Goal: Task Accomplishment & Management: Manage account settings

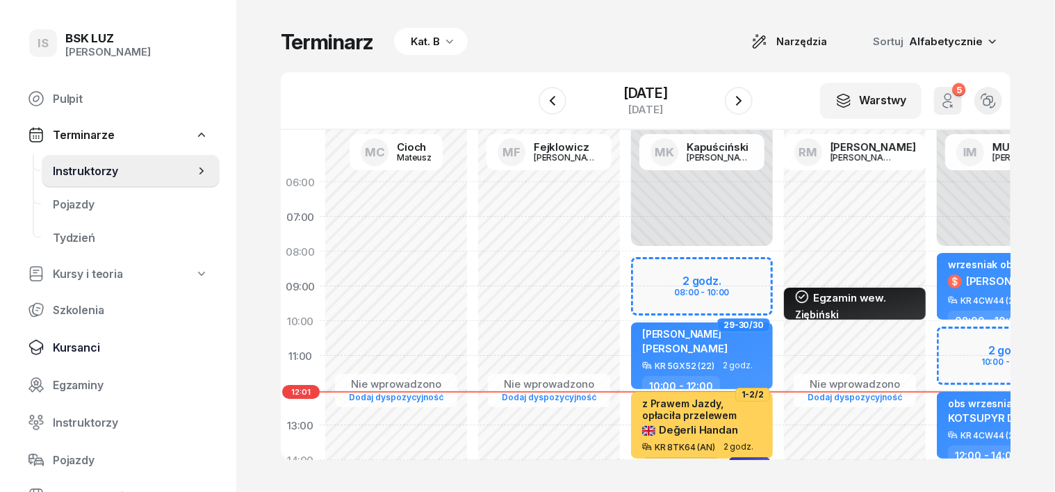
click at [95, 341] on span "Kursanci" at bounding box center [131, 347] width 156 height 13
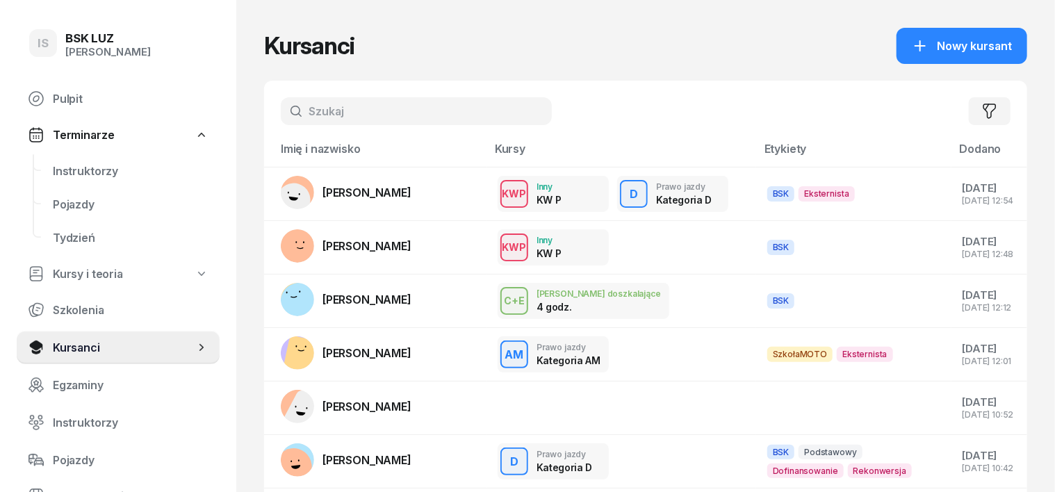
drag, startPoint x: 287, startPoint y: 116, endPoint x: 247, endPoint y: 121, distance: 39.9
click at [286, 117] on input "text" at bounding box center [416, 111] width 271 height 28
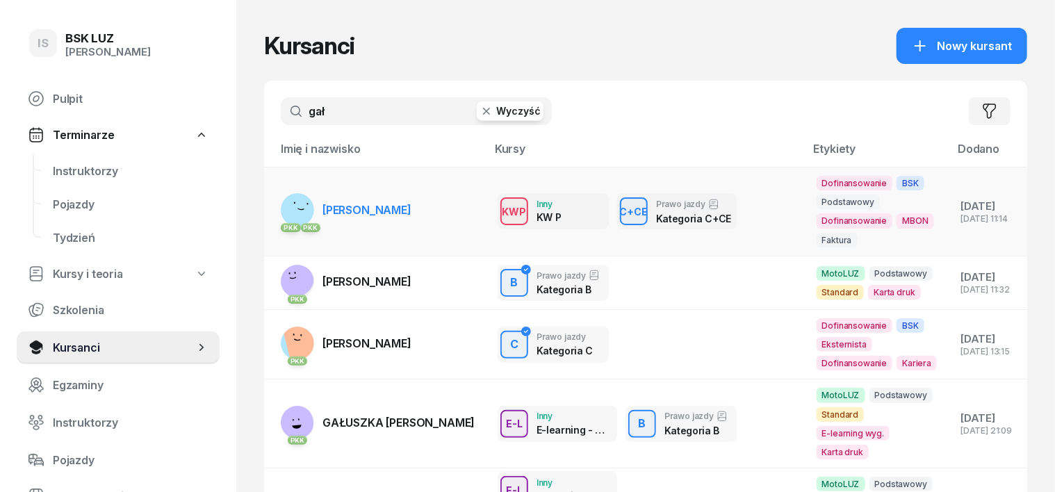
type input "gał"
click at [273, 202] on rect at bounding box center [300, 210] width 56 height 56
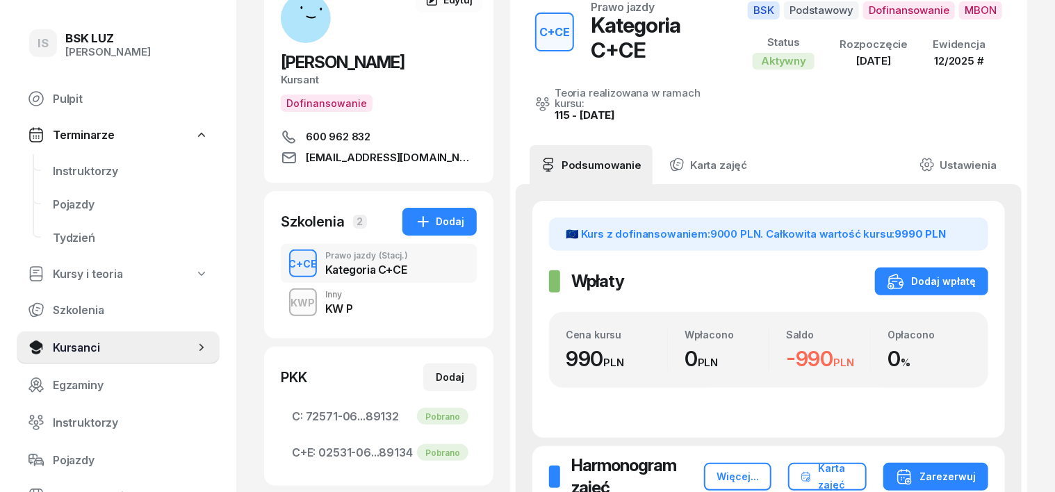
scroll to position [40, 0]
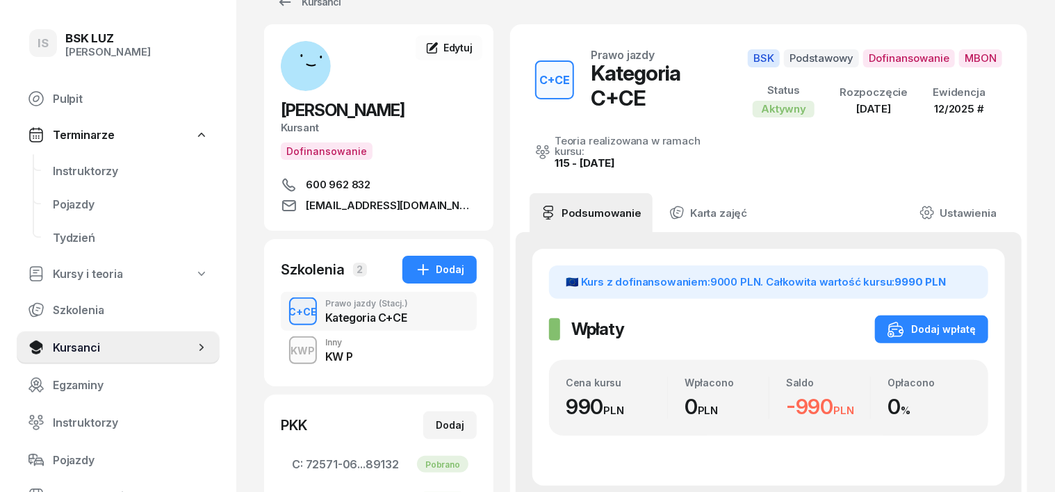
click at [284, 317] on div "C+CE" at bounding box center [304, 311] width 40 height 17
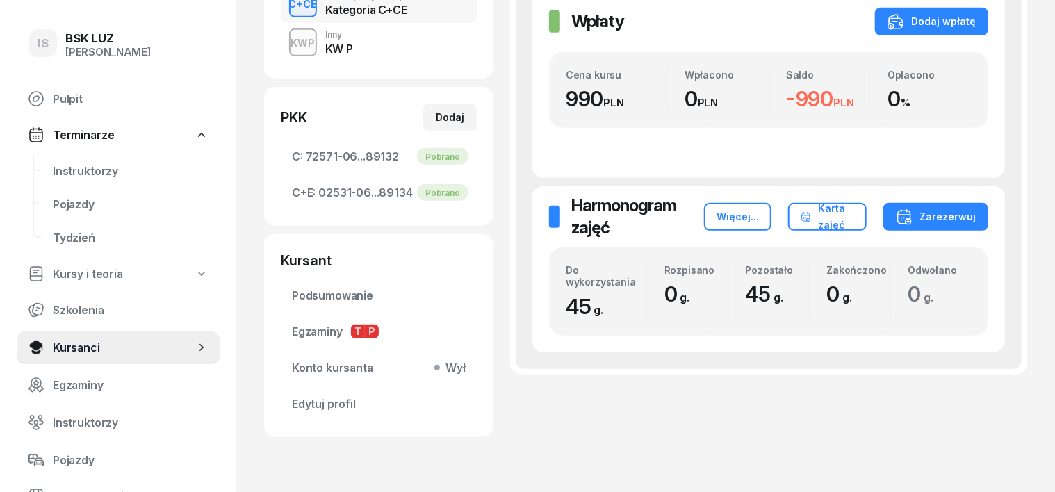
scroll to position [261, 0]
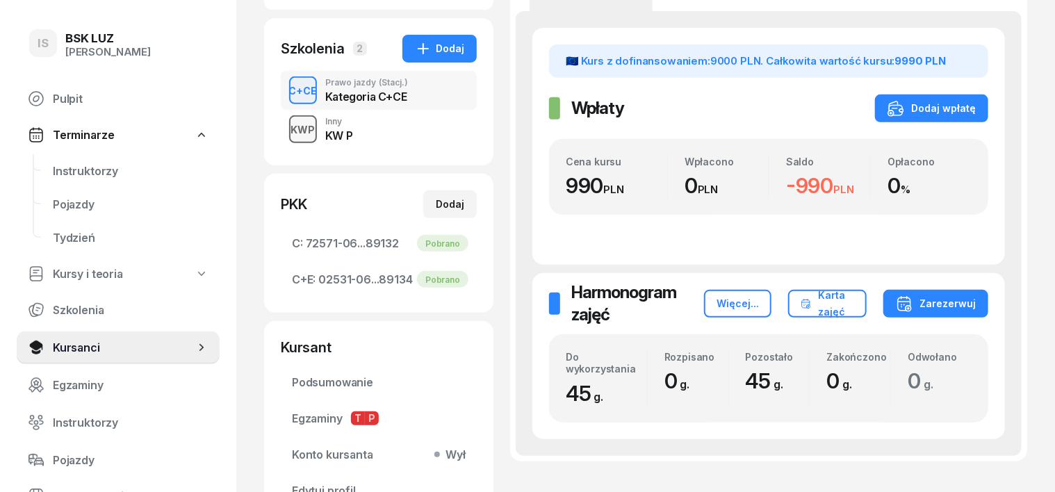
click at [291, 138] on div "button" at bounding box center [303, 129] width 25 height 25
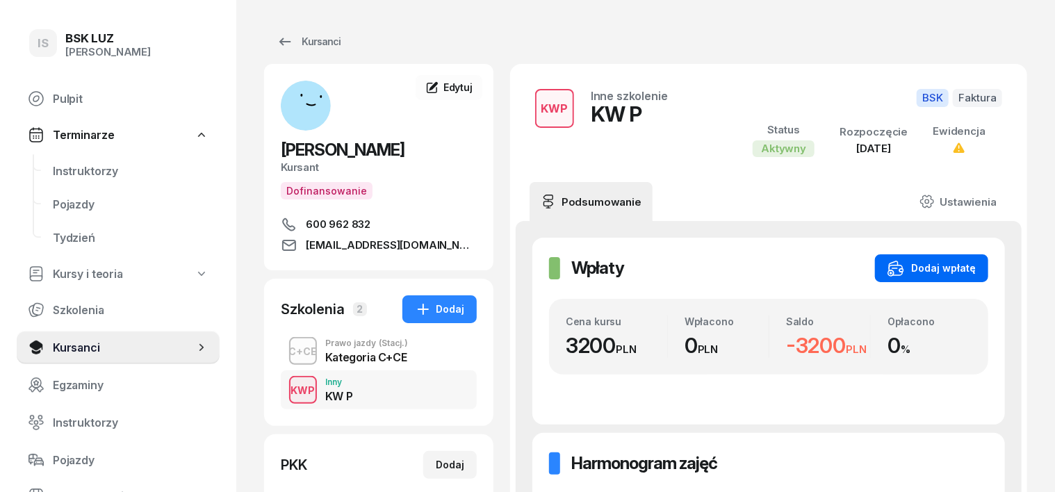
click at [951, 263] on div "Dodaj wpłatę" at bounding box center [932, 268] width 88 height 17
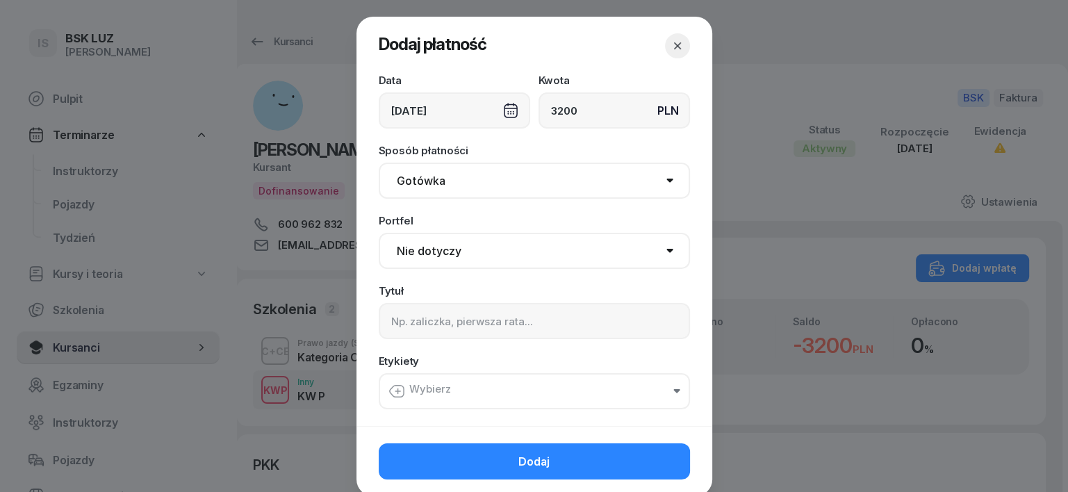
type input "3200"
click at [502, 115] on div "[DATE]" at bounding box center [455, 110] width 152 height 36
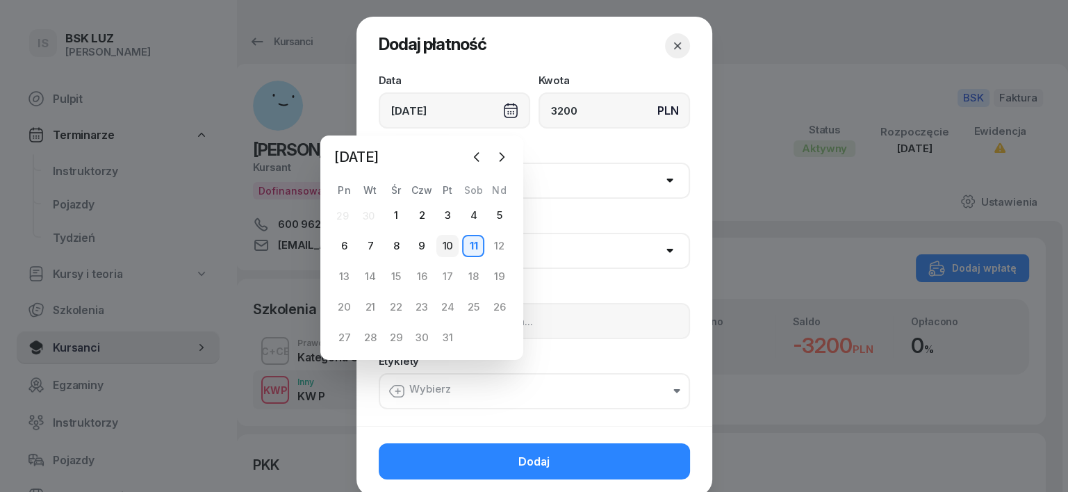
click at [443, 240] on div "10" at bounding box center [448, 246] width 22 height 22
type input "[DATE]"
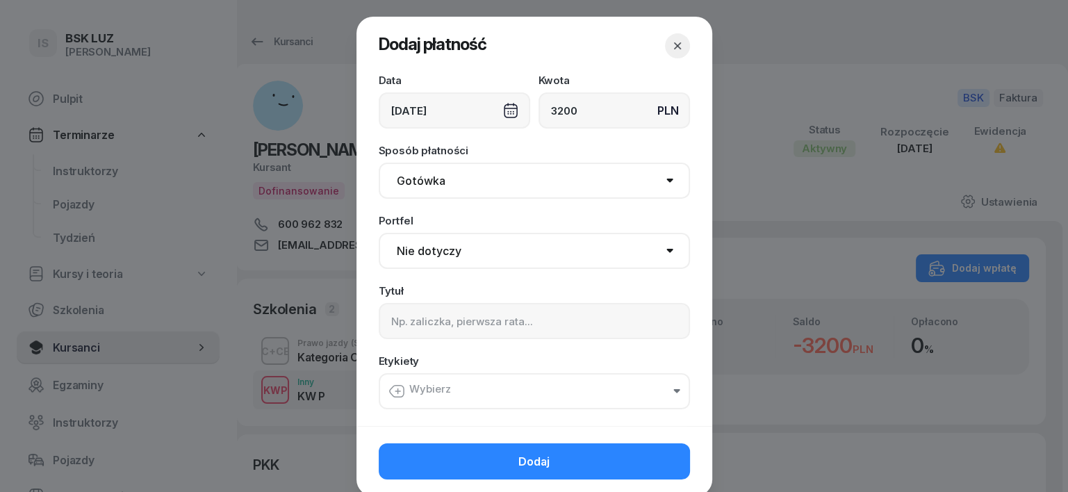
click at [412, 184] on select "Gotówka Karta Przelew Płatności online BLIK" at bounding box center [534, 181] width 311 height 36
select select "transfer"
click at [379, 163] on select "Gotówka Karta Przelew Płatności online BLIK" at bounding box center [534, 181] width 311 height 36
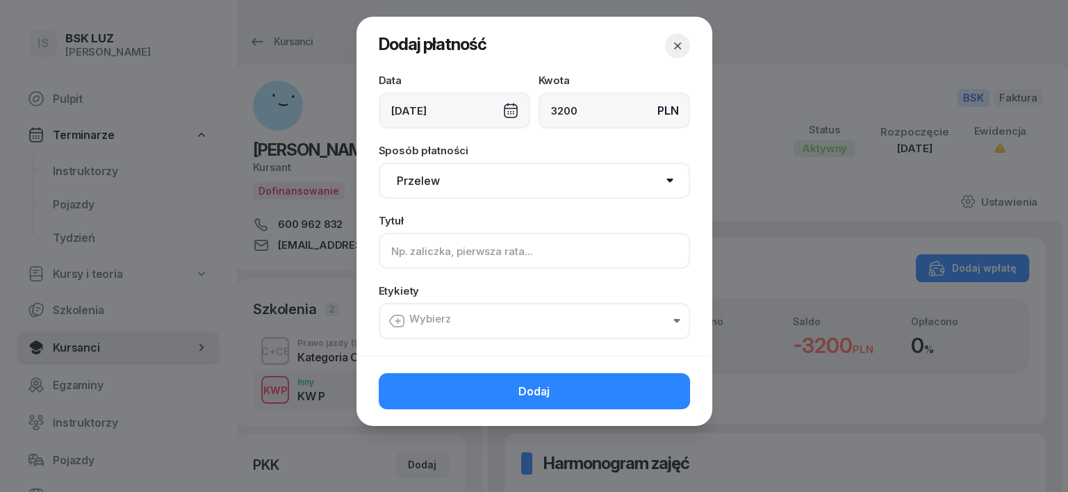
click at [395, 254] on input at bounding box center [534, 251] width 311 height 36
click at [400, 321] on icon "button" at bounding box center [397, 321] width 5 height 0
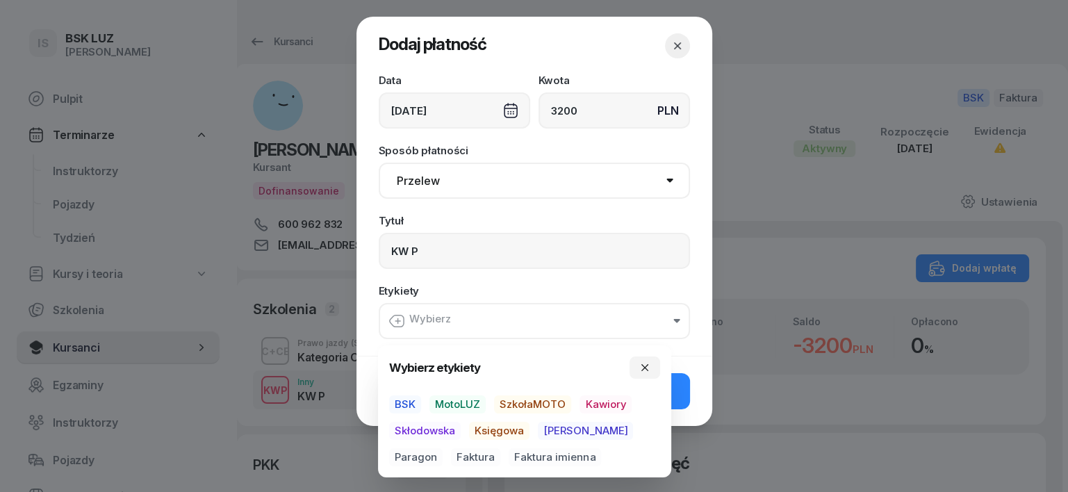
click at [407, 401] on span "BSK" at bounding box center [405, 404] width 32 height 18
click at [494, 434] on span "Księgowa" at bounding box center [499, 432] width 60 height 18
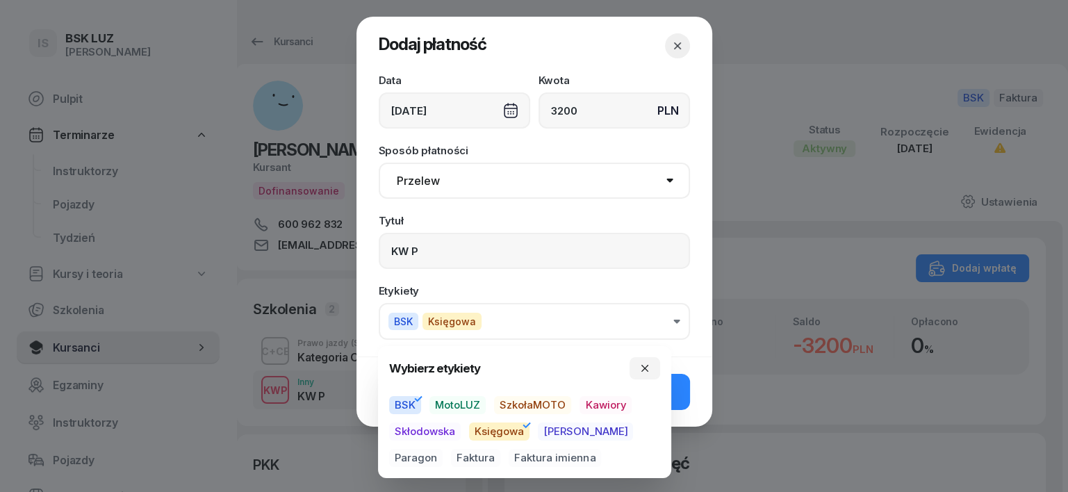
click at [451, 454] on span "Faktura" at bounding box center [475, 458] width 49 height 18
click at [455, 254] on input "KW P" at bounding box center [534, 251] width 311 height 36
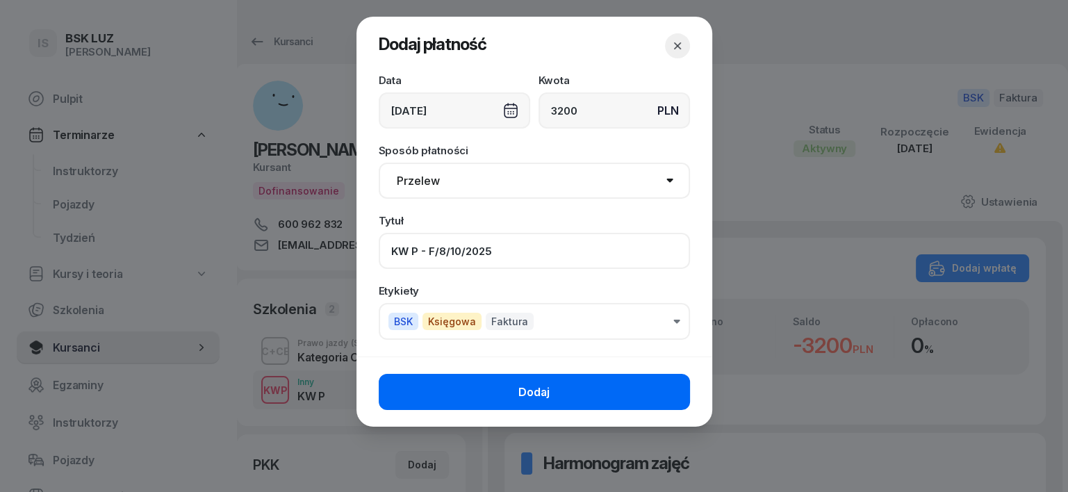
type input "KW P - F/8/10/2025"
click at [598, 384] on button "Dodaj" at bounding box center [534, 392] width 311 height 36
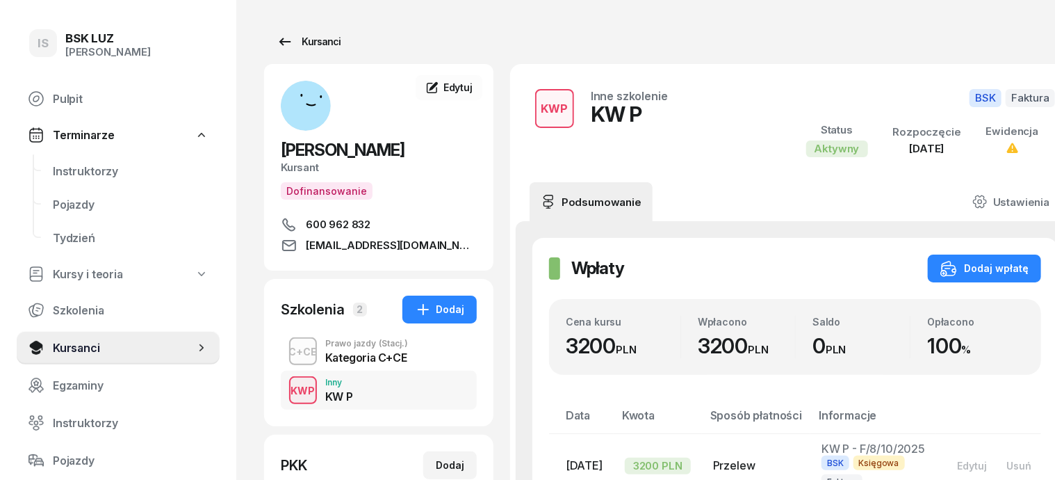
click at [295, 45] on div "Kursanci" at bounding box center [309, 41] width 64 height 17
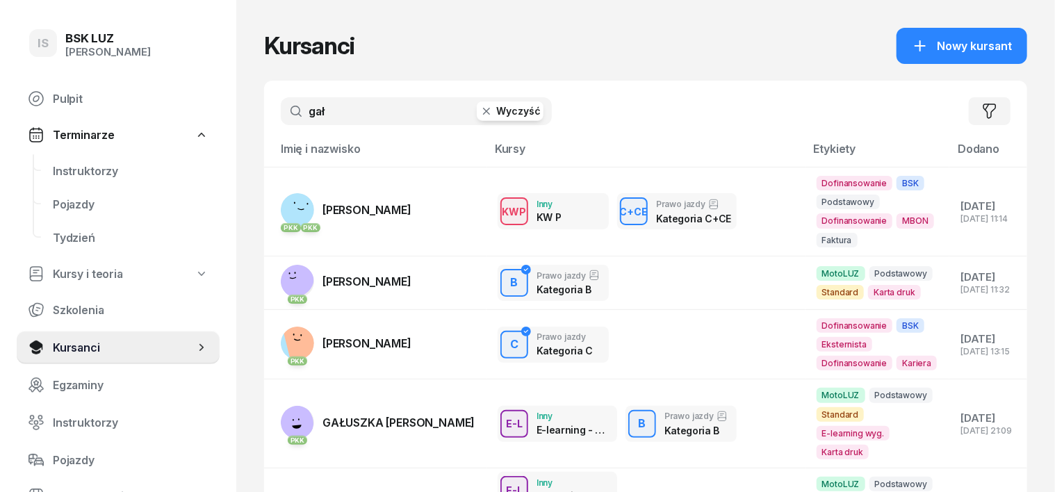
click at [483, 111] on icon "button" at bounding box center [486, 111] width 7 height 7
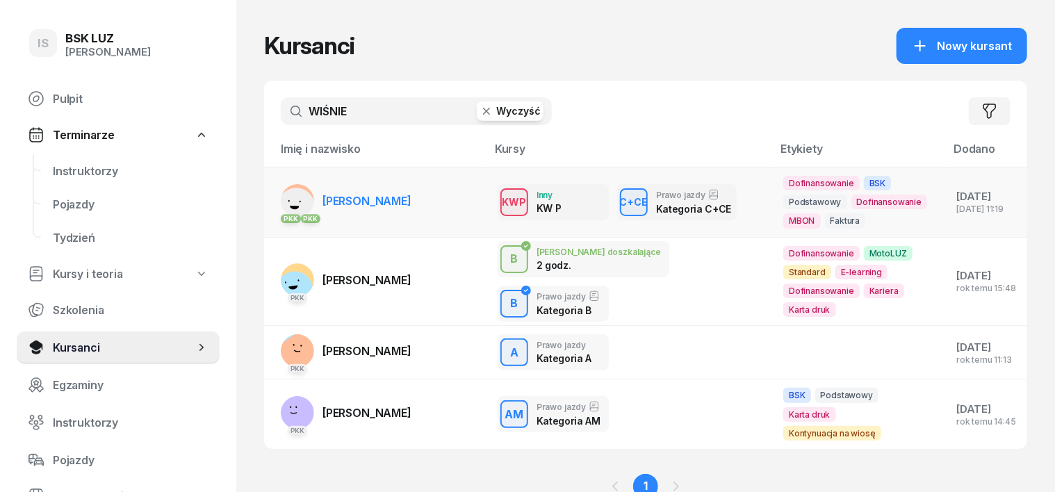
type input "WIŚNIE"
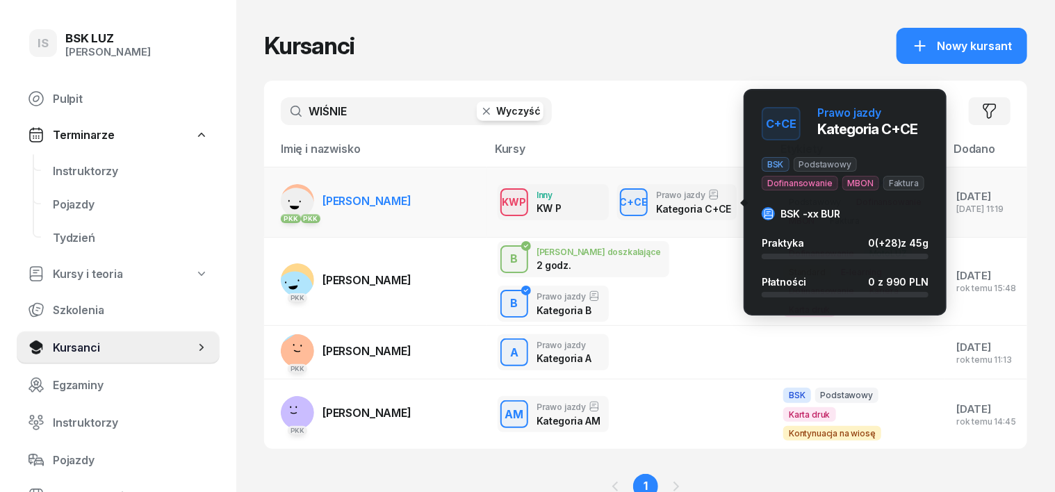
click at [614, 207] on div "C+CE" at bounding box center [634, 201] width 40 height 17
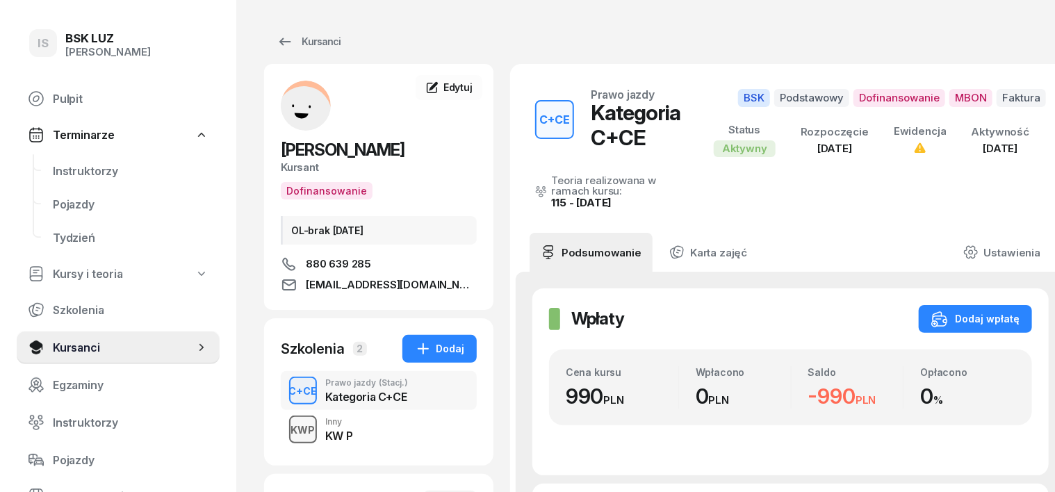
click at [286, 425] on div "KWP" at bounding box center [303, 429] width 35 height 17
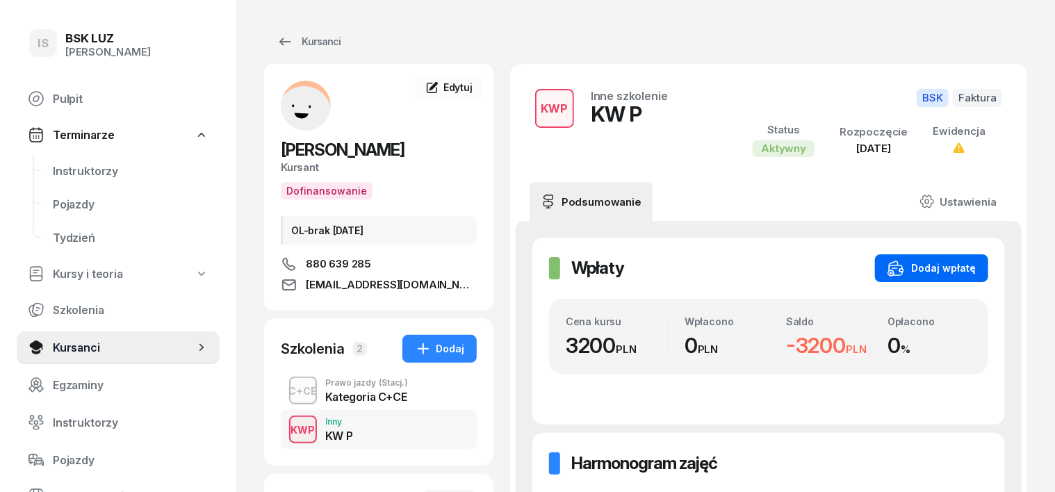
click at [958, 267] on div "Dodaj wpłatę" at bounding box center [932, 268] width 88 height 17
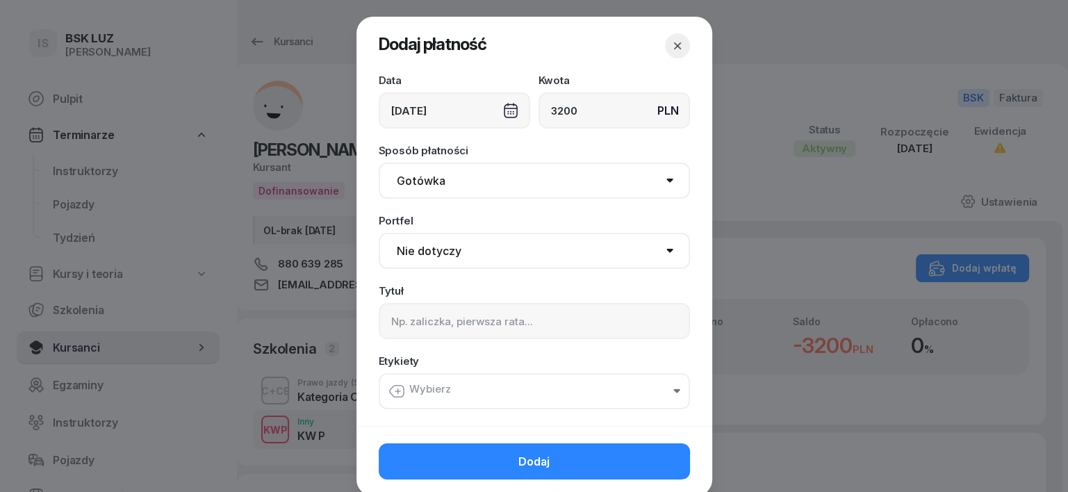
type input "3200"
click at [504, 102] on div "[DATE]" at bounding box center [455, 110] width 152 height 36
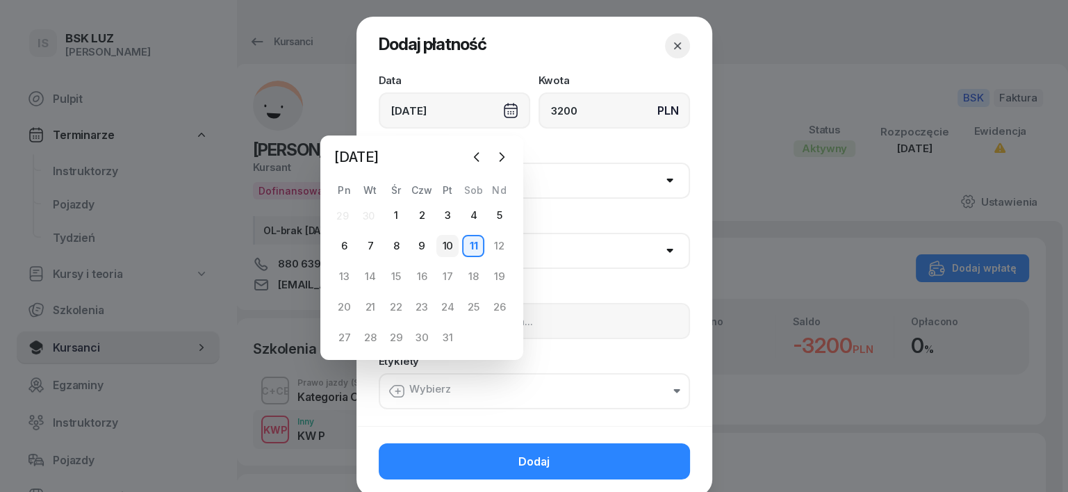
click at [448, 247] on div "10" at bounding box center [448, 246] width 22 height 22
type input "[DATE]"
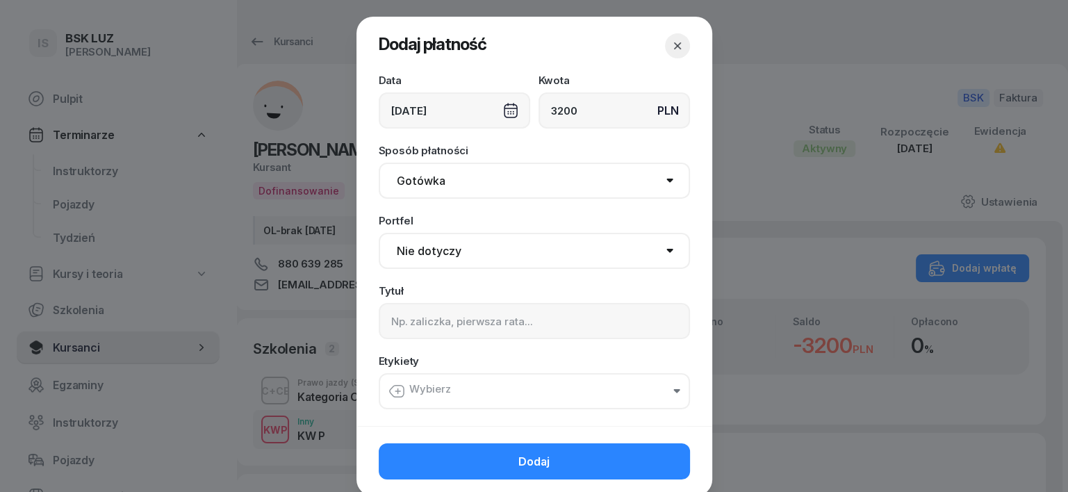
click at [416, 181] on select "Gotówka Karta Przelew Płatności online BLIK" at bounding box center [534, 181] width 311 height 36
select select "transfer"
click at [379, 163] on select "Gotówka Karta Przelew Płatności online BLIK" at bounding box center [534, 181] width 311 height 36
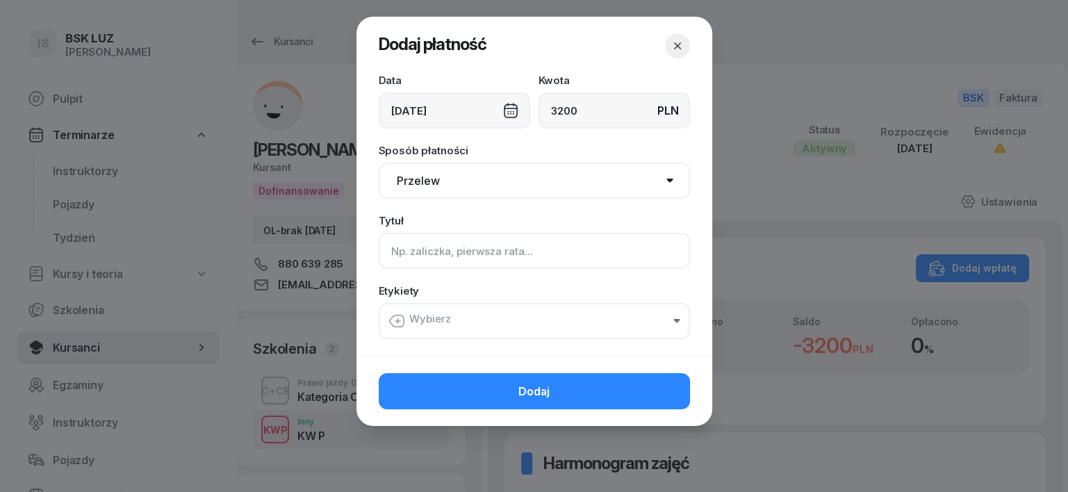
click at [402, 247] on input at bounding box center [534, 251] width 311 height 36
type input "KW P - F/7/10/2025"
click at [397, 320] on icon "button" at bounding box center [397, 321] width 17 height 17
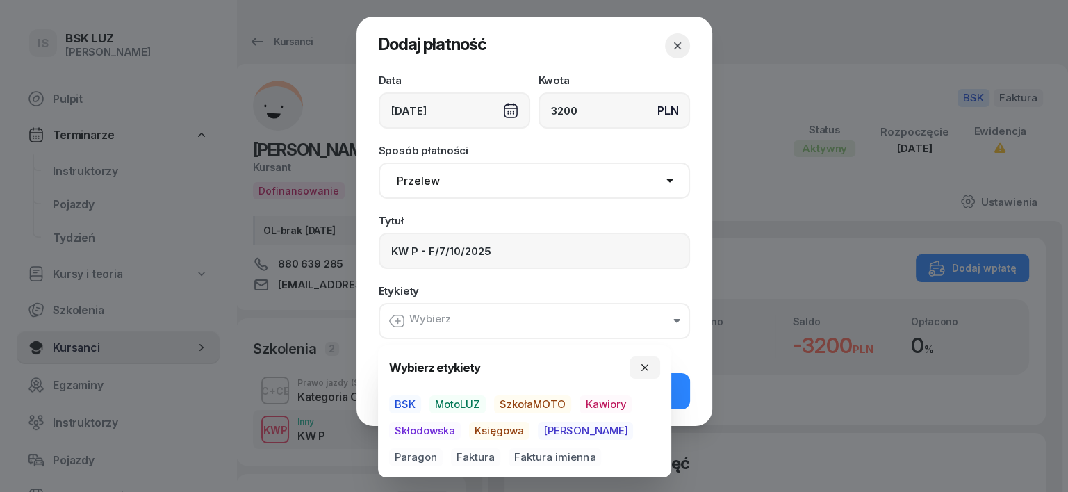
click at [420, 405] on span "BSK" at bounding box center [405, 404] width 32 height 18
drag, startPoint x: 496, startPoint y: 431, endPoint x: 504, endPoint y: 434, distance: 8.1
click at [498, 439] on span "Księgowa" at bounding box center [499, 432] width 60 height 18
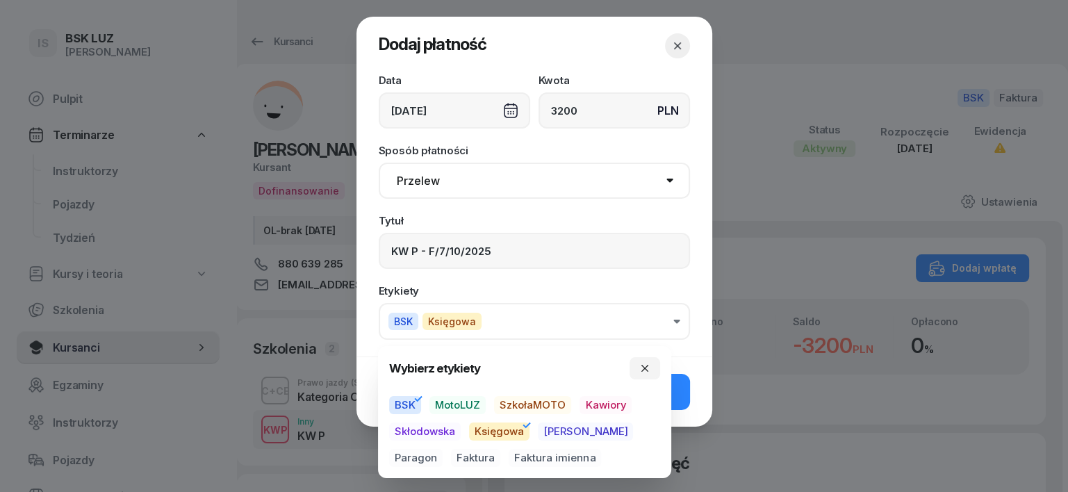
click at [451, 456] on span "Faktura" at bounding box center [475, 458] width 49 height 18
click at [649, 369] on icon "button" at bounding box center [644, 368] width 11 height 11
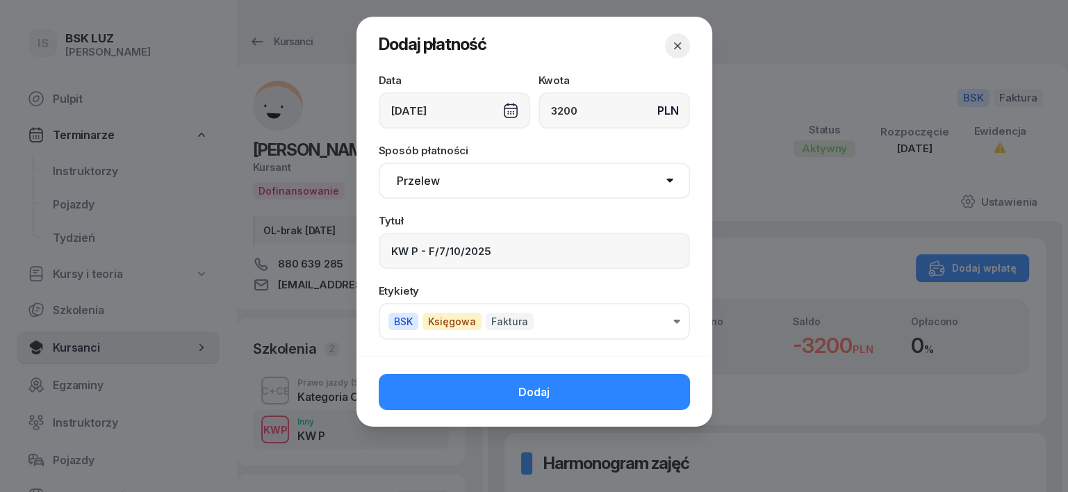
click at [648, 378] on button "Dodaj" at bounding box center [534, 392] width 311 height 36
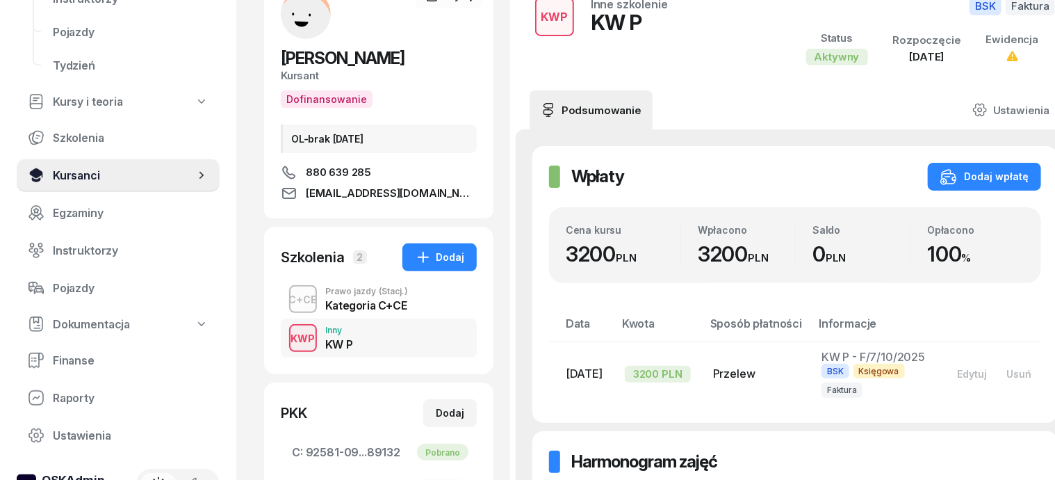
scroll to position [174, 0]
click at [76, 352] on span "Finanse" at bounding box center [131, 358] width 156 height 13
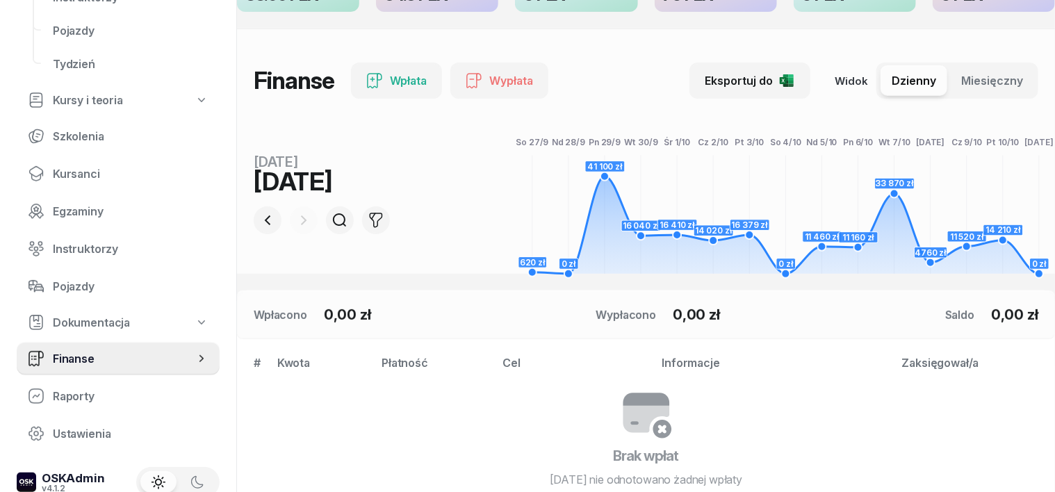
scroll to position [86, 0]
click at [290, 219] on div at bounding box center [304, 221] width 28 height 28
click at [259, 226] on icon "button" at bounding box center [267, 221] width 17 height 17
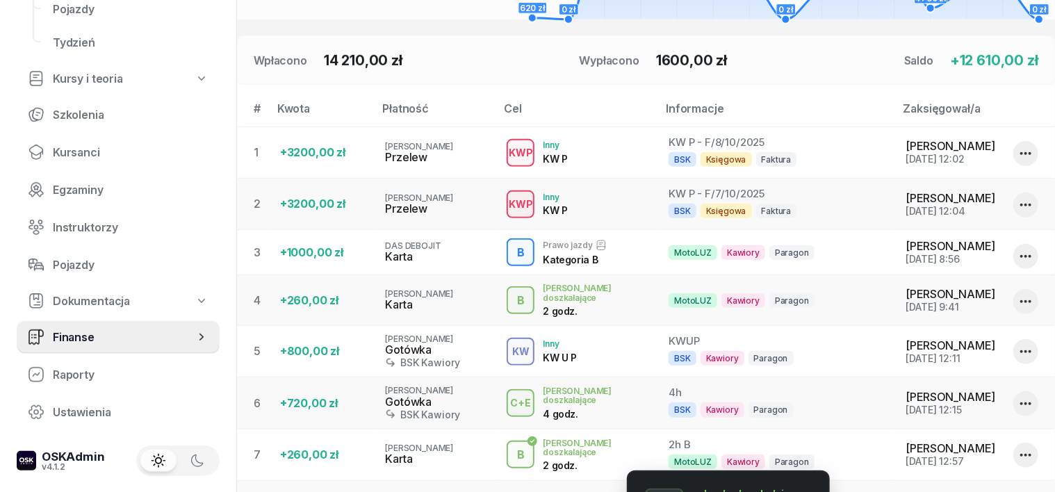
scroll to position [174, 0]
